Goal: Information Seeking & Learning: Learn about a topic

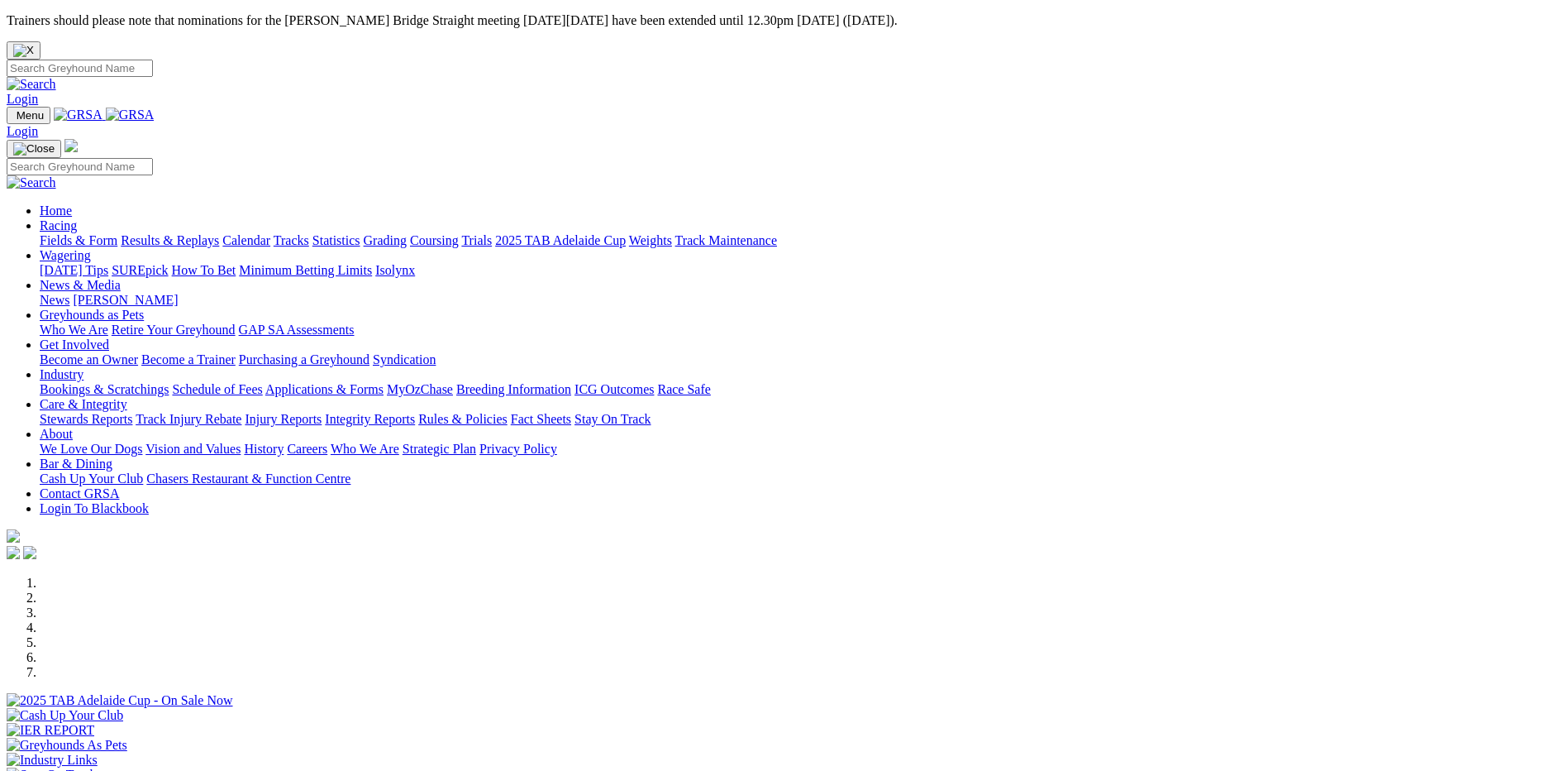
select select "QLD"
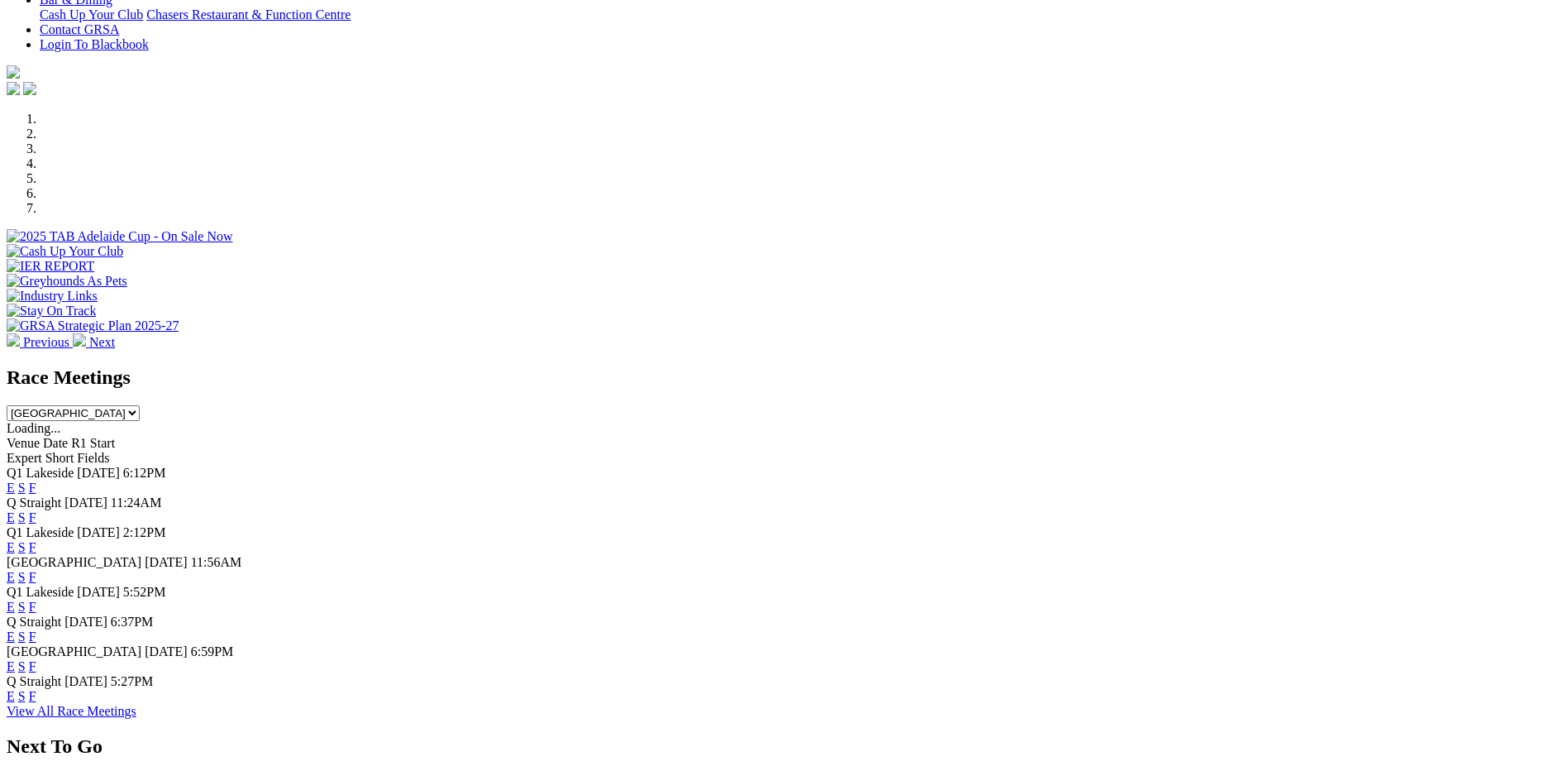
scroll to position [496, 0]
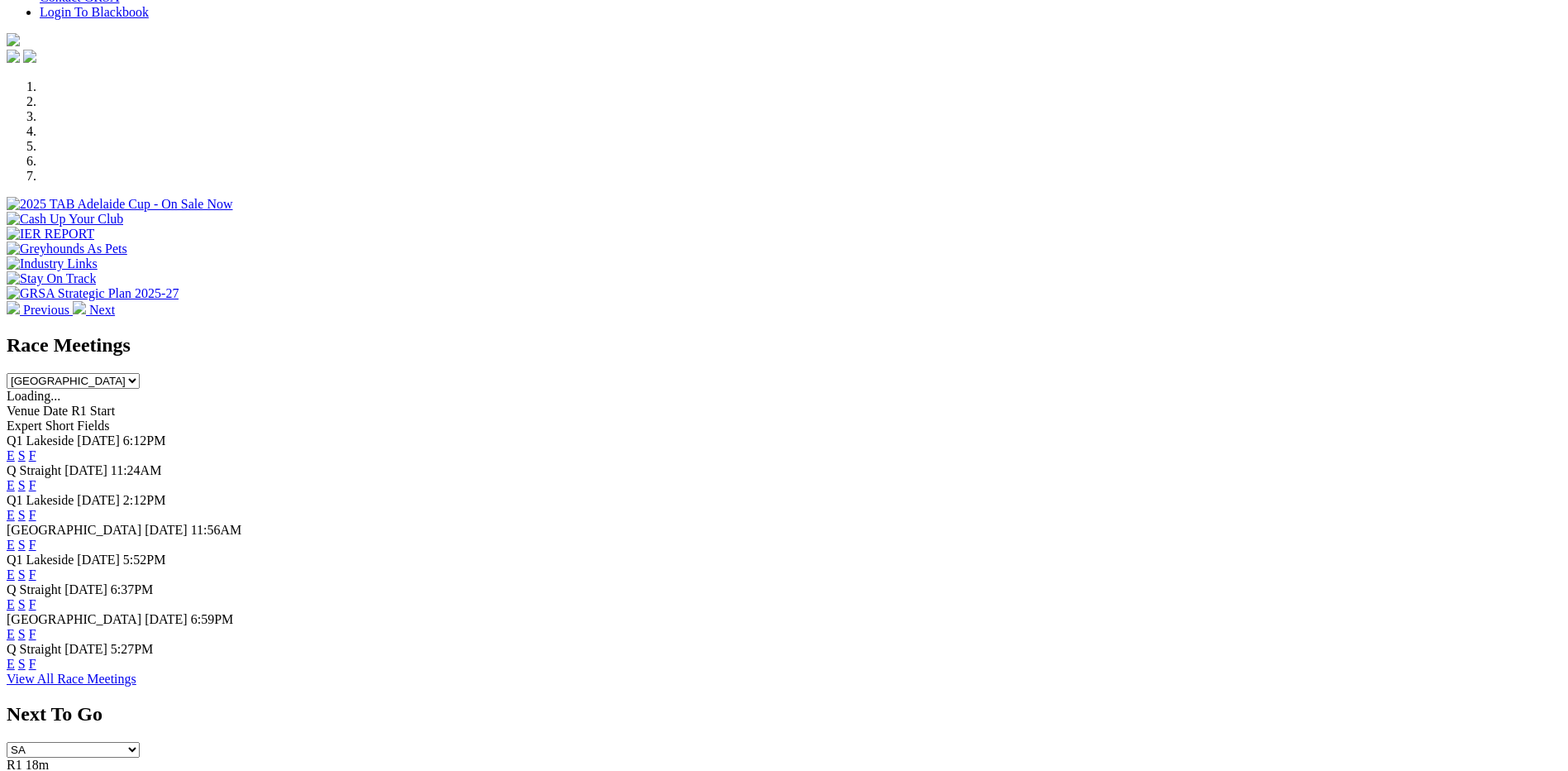
click at [36, 567] on link "F" at bounding box center [33, 574] width 8 height 14
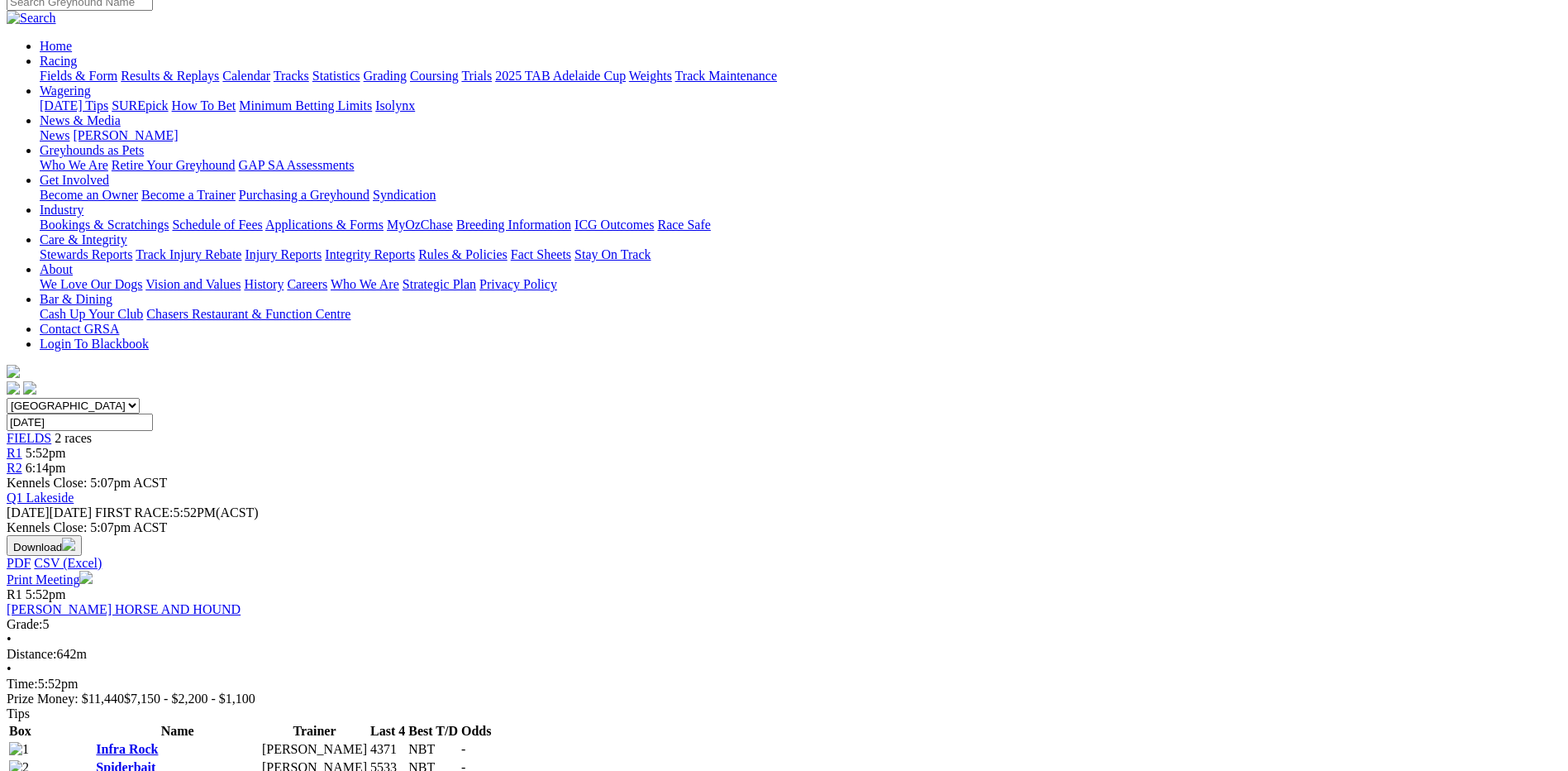
scroll to position [166, 0]
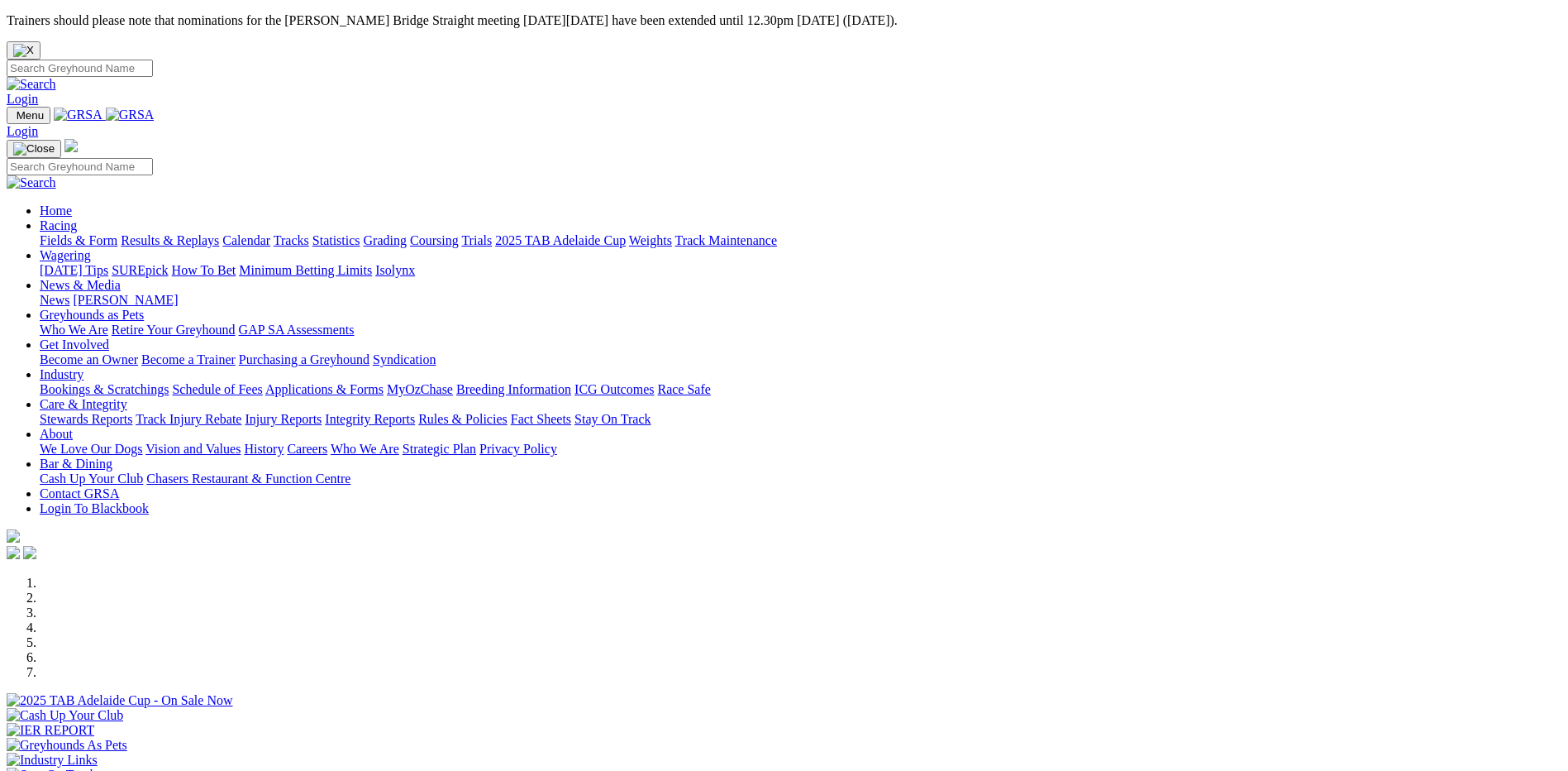
select select "QLD"
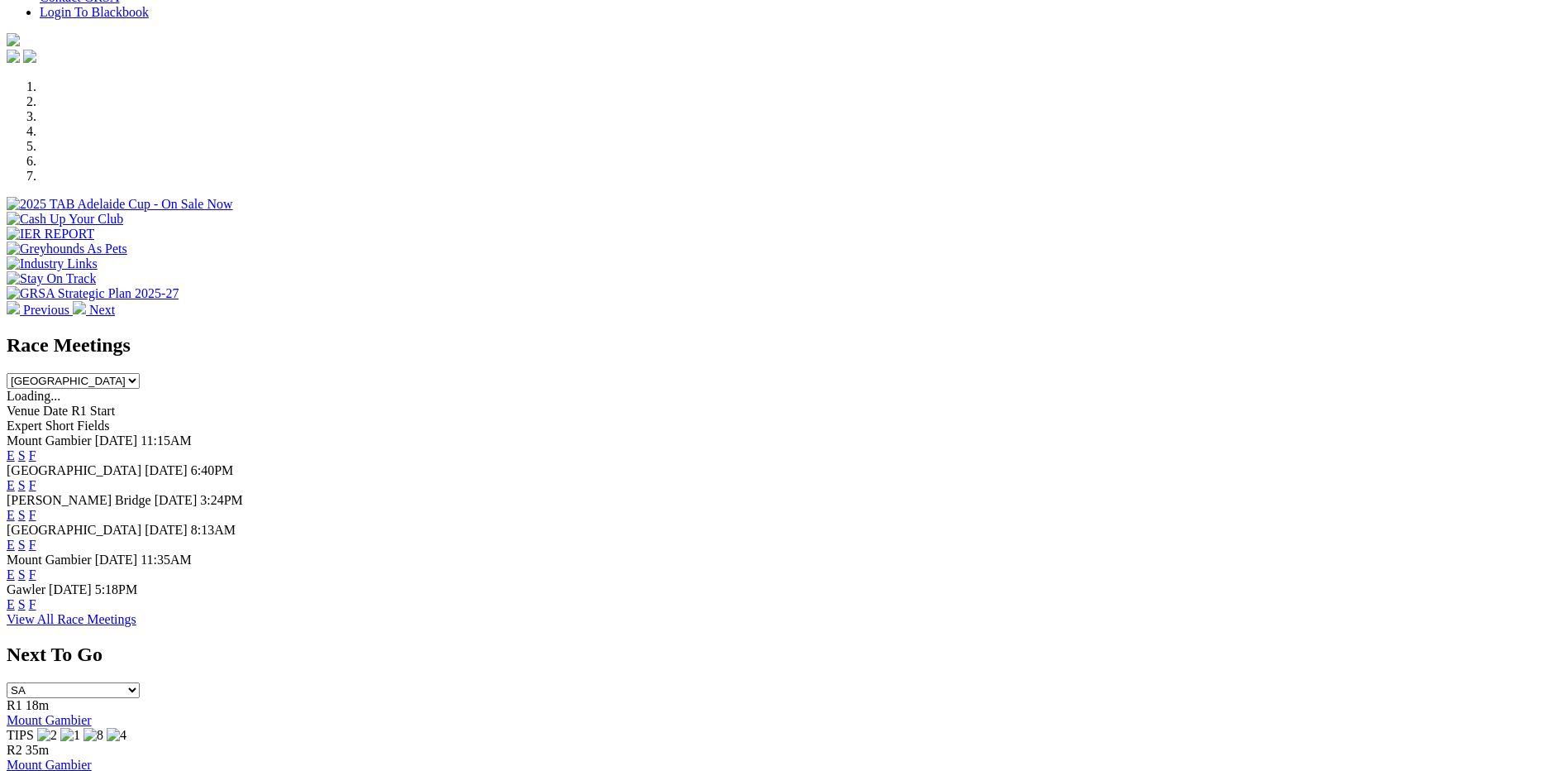
click at [140, 373] on select "South Australia New South Wales Northern Territory Queensland Tasmania Victoria…" at bounding box center [73, 380] width 133 height 16
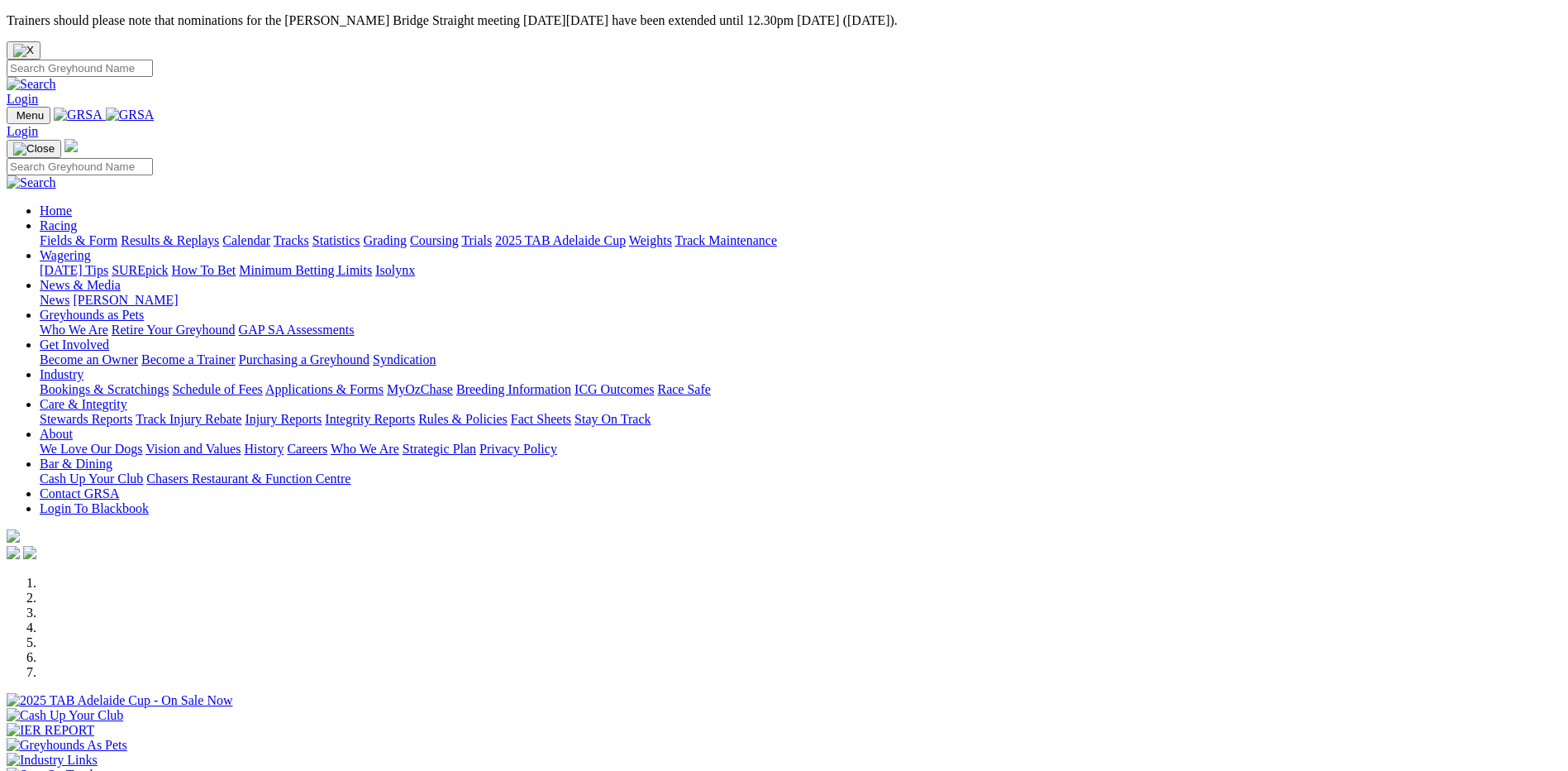
scroll to position [496, 0]
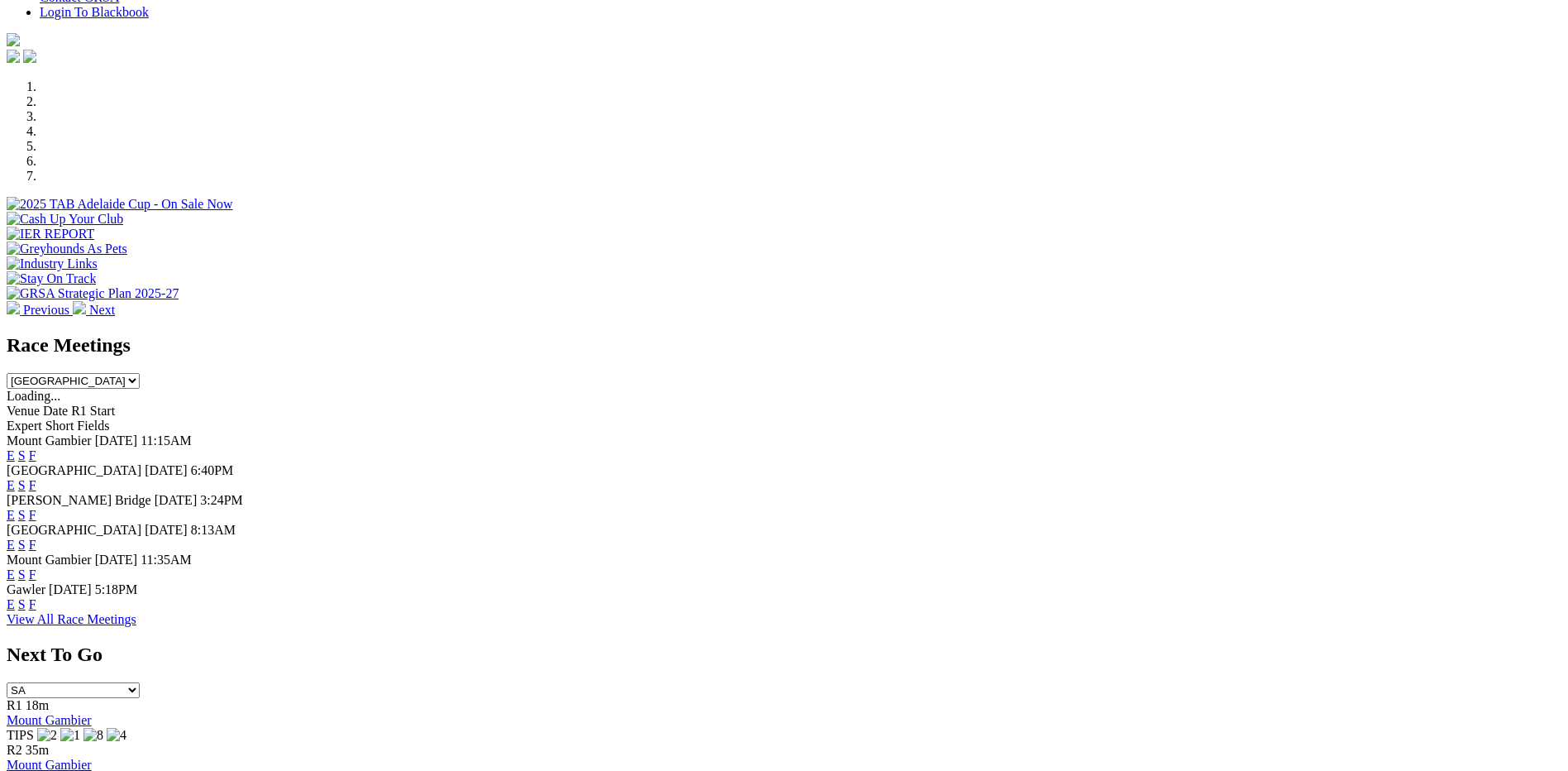
click at [140, 373] on select "South Australia New South Wales Northern Territory Queensland Tasmania Victoria…" at bounding box center [73, 380] width 133 height 16
select select "QLD"
click at [140, 373] on select "South Australia New South Wales Northern Territory Queensland Tasmania Victoria…" at bounding box center [73, 380] width 133 height 16
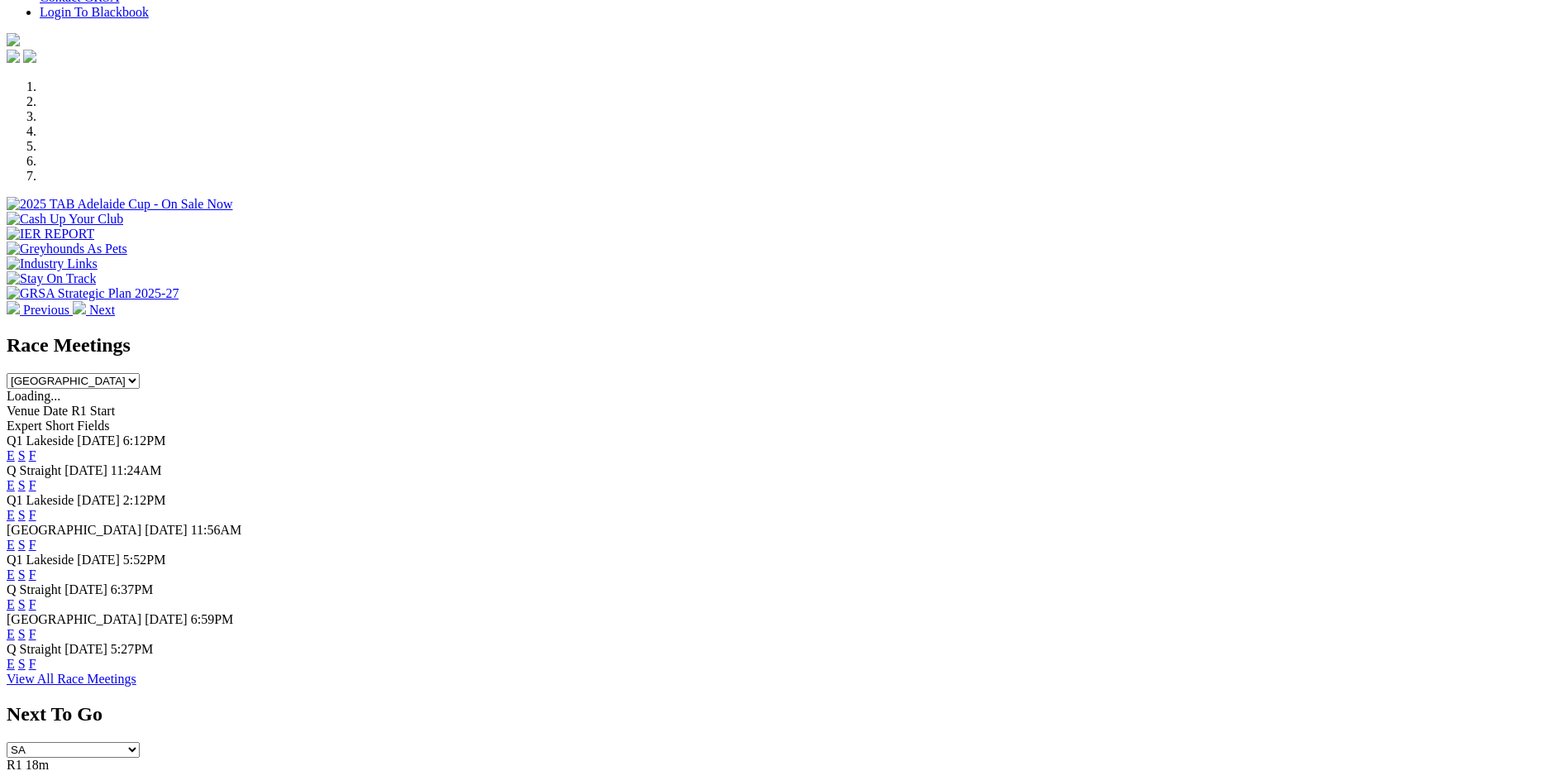
click at [36, 597] on link "F" at bounding box center [33, 604] width 8 height 14
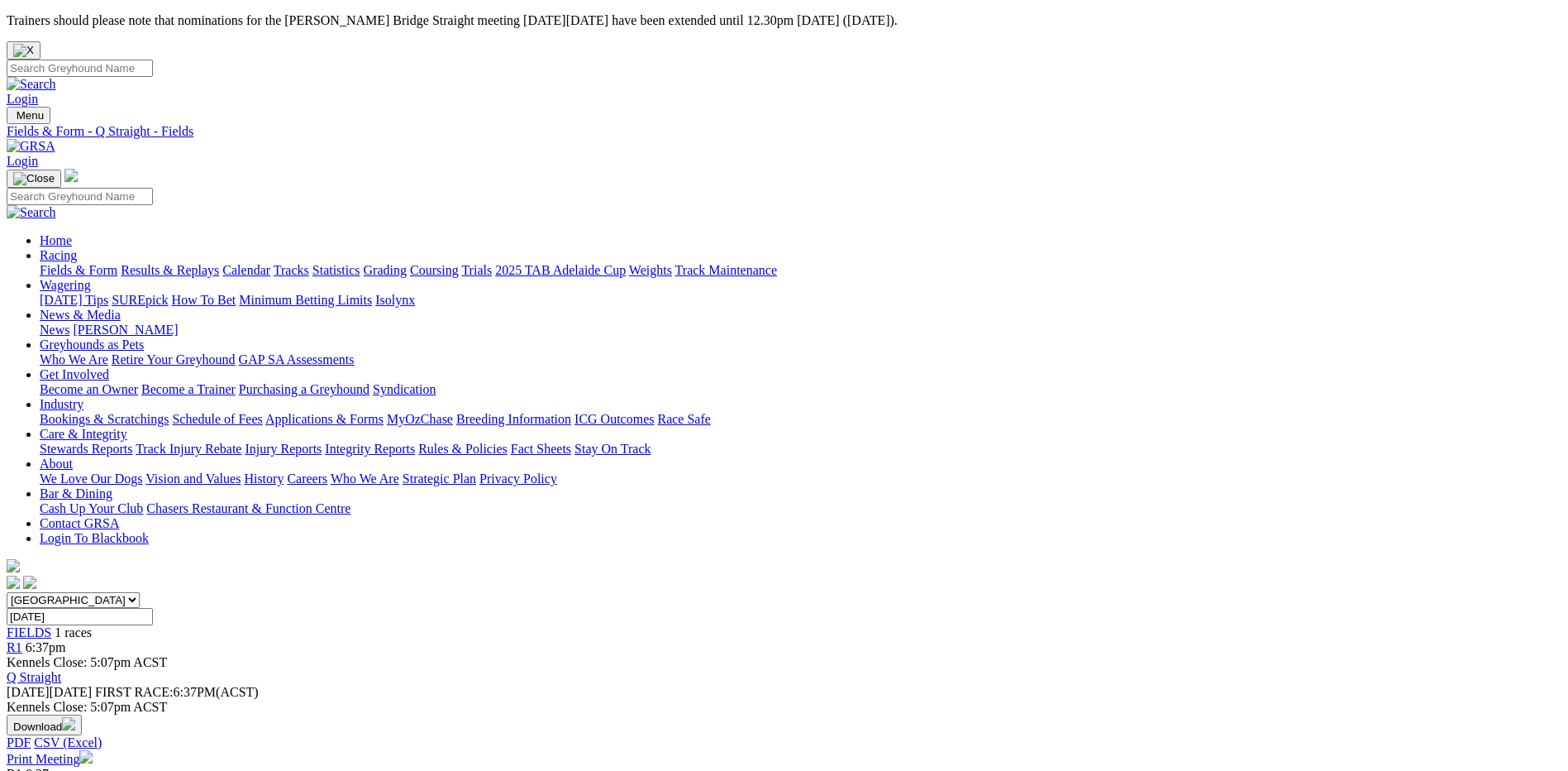
click at [153, 608] on input "[DATE]" at bounding box center [80, 617] width 147 height 17
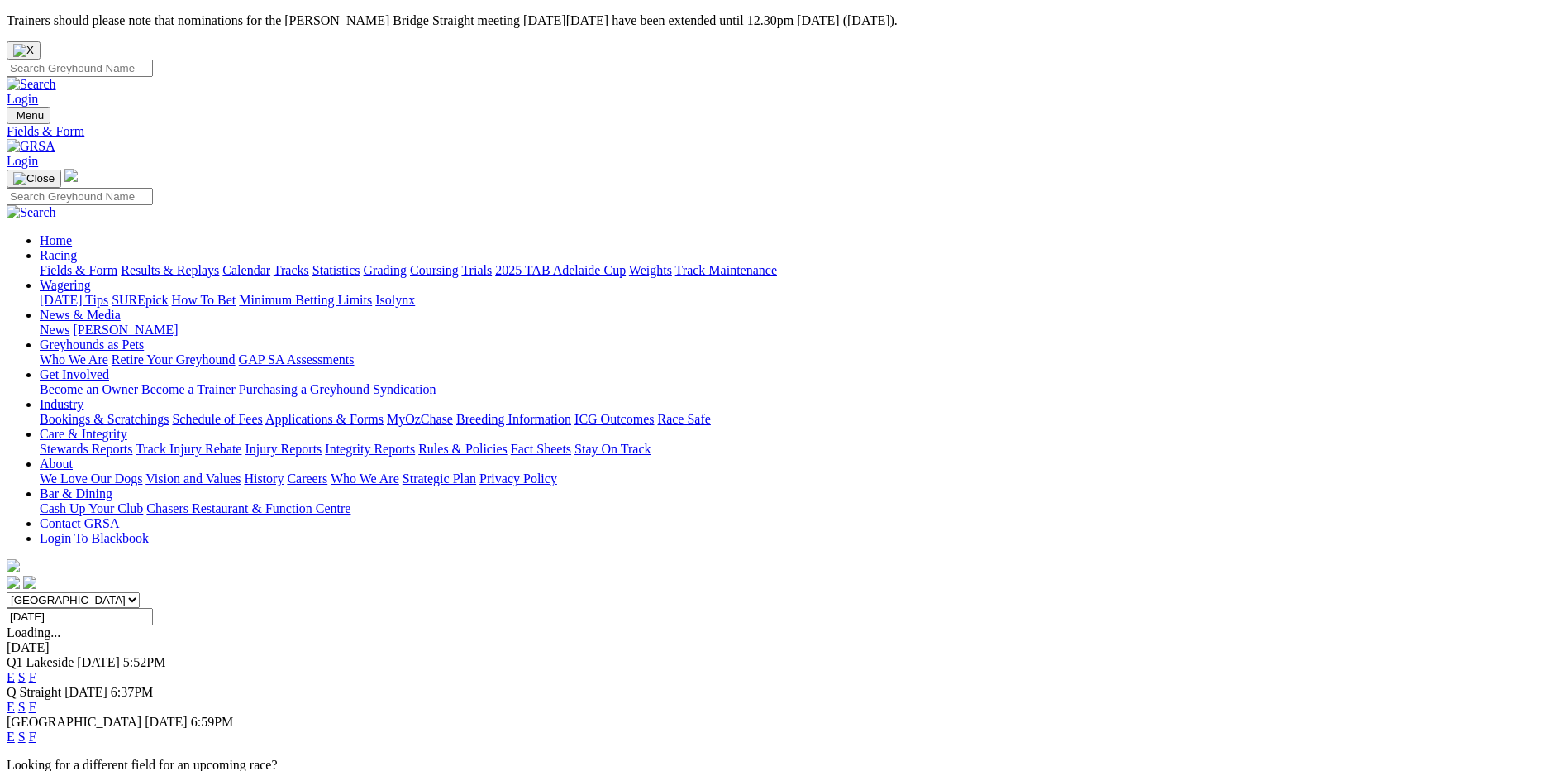
click at [36, 730] on link "F" at bounding box center [33, 737] width 8 height 14
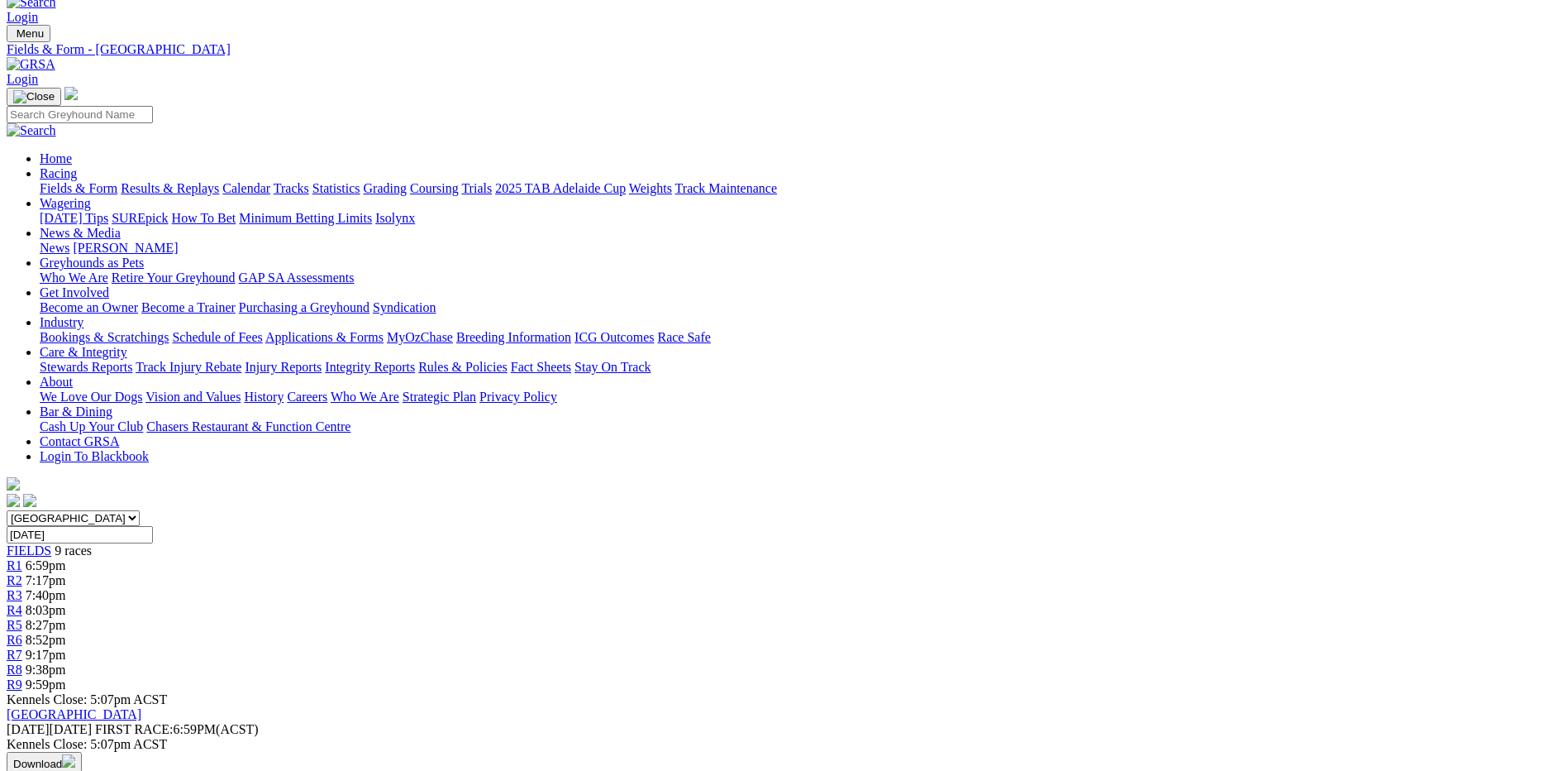
scroll to position [83, 0]
